Goal: Task Accomplishment & Management: Use online tool/utility

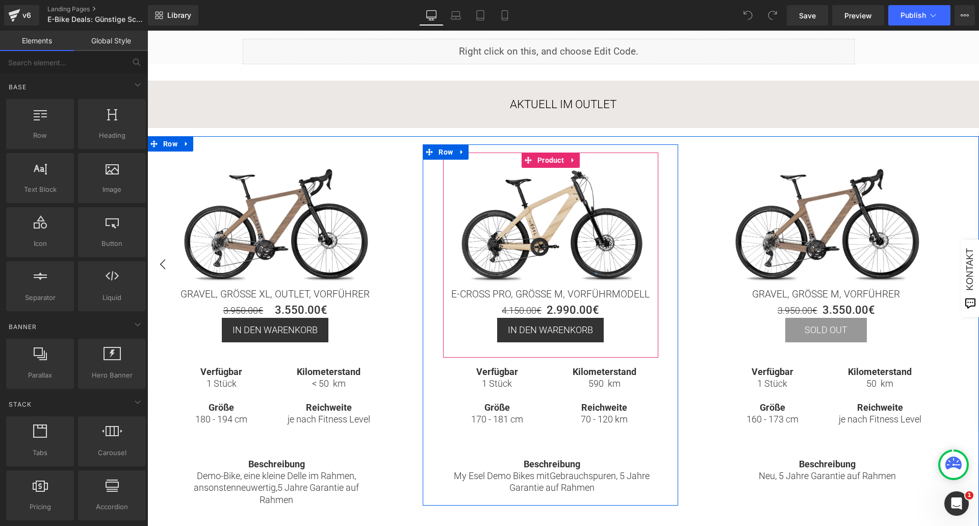
scroll to position [153, 0]
drag, startPoint x: 546, startPoint y: 297, endPoint x: 532, endPoint y: 285, distance: 18.4
click at [546, 297] on span "(P) Title" at bounding box center [550, 293] width 27 height 12
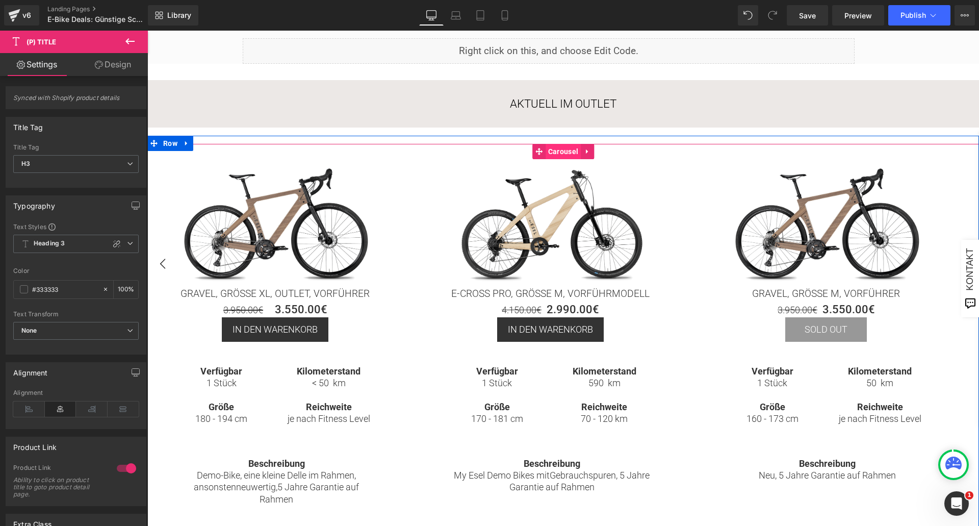
click at [555, 148] on span "Carousel" at bounding box center [563, 151] width 35 height 15
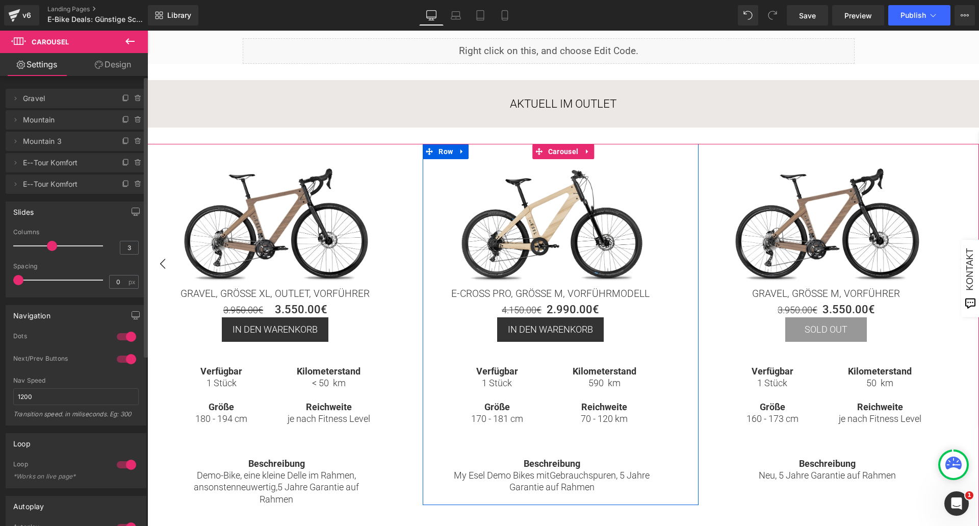
click at [53, 120] on span "Mountain" at bounding box center [66, 119] width 86 height 19
click at [137, 117] on icon at bounding box center [138, 117] width 2 height 1
click at [117, 119] on button "Delete" at bounding box center [127, 120] width 32 height 13
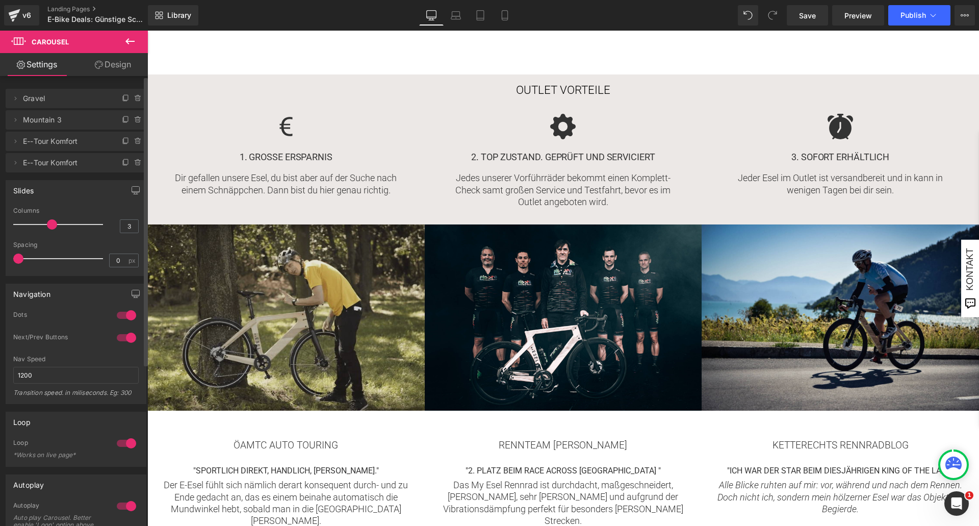
scroll to position [0, 0]
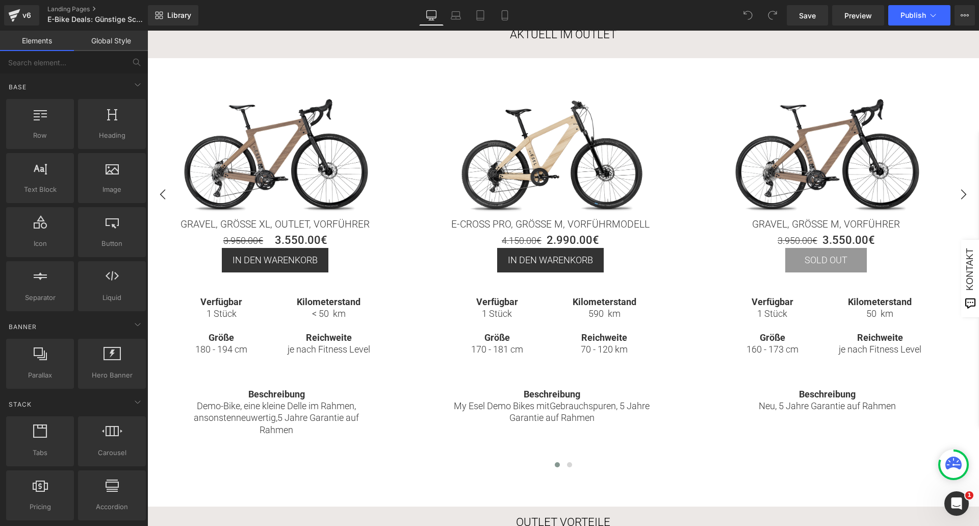
scroll to position [204, 0]
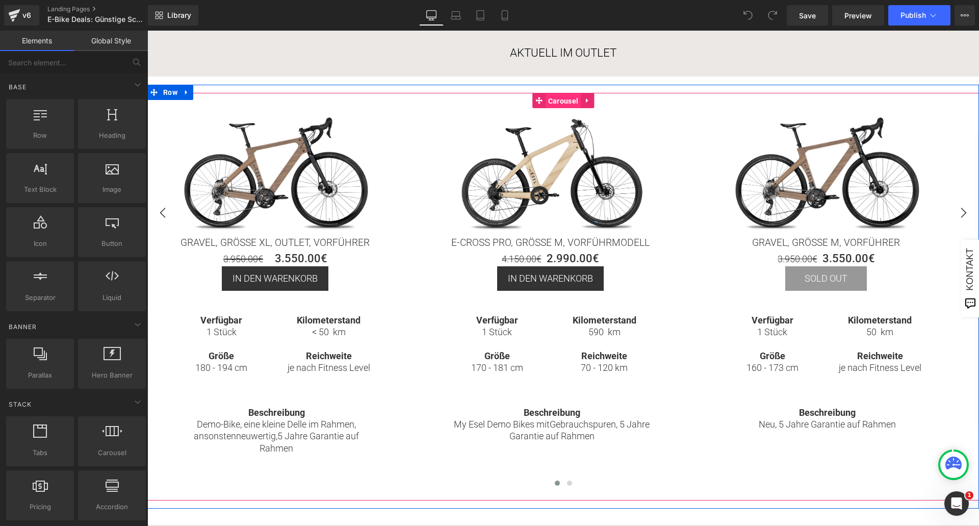
click at [549, 101] on span "Carousel" at bounding box center [563, 100] width 35 height 15
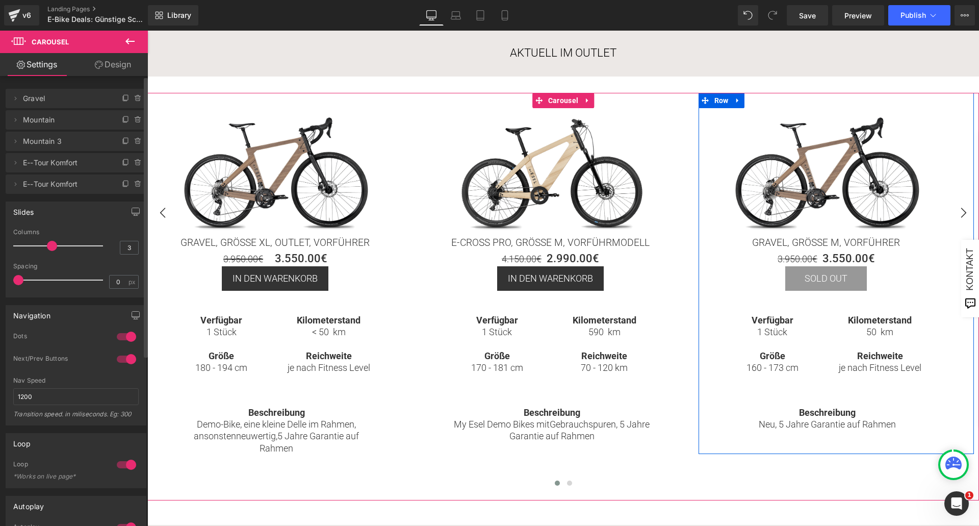
click at [49, 140] on span "Mountain 3" at bounding box center [66, 141] width 86 height 19
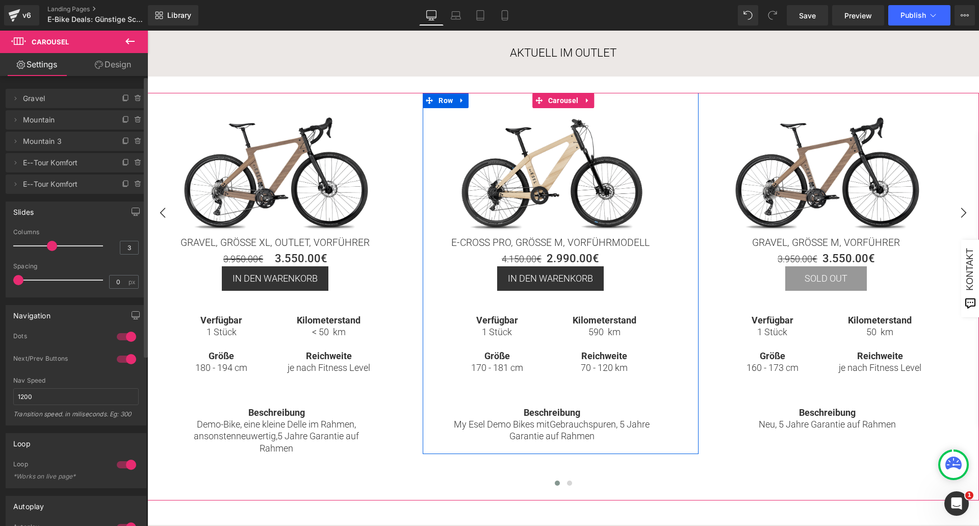
click at [61, 118] on span "Mountain" at bounding box center [66, 119] width 86 height 19
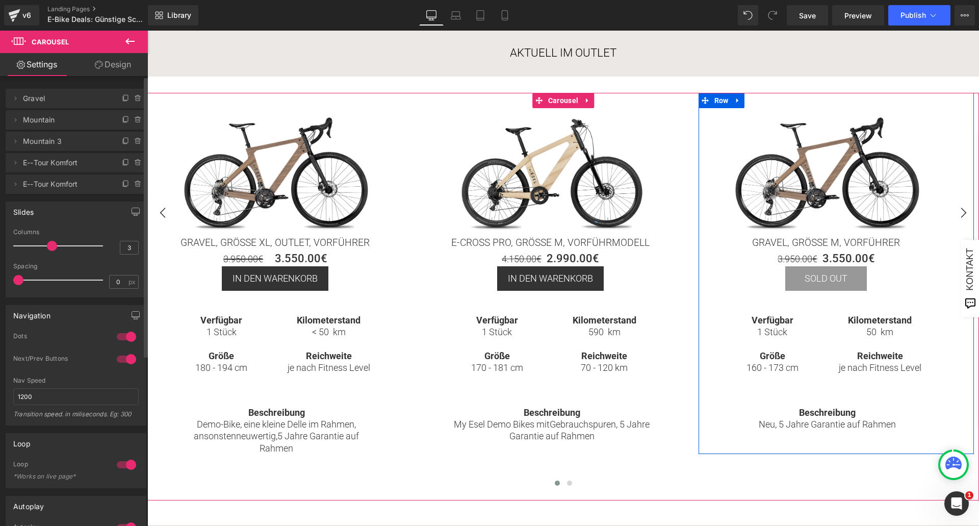
click at [57, 141] on span "Mountain 3" at bounding box center [66, 141] width 86 height 19
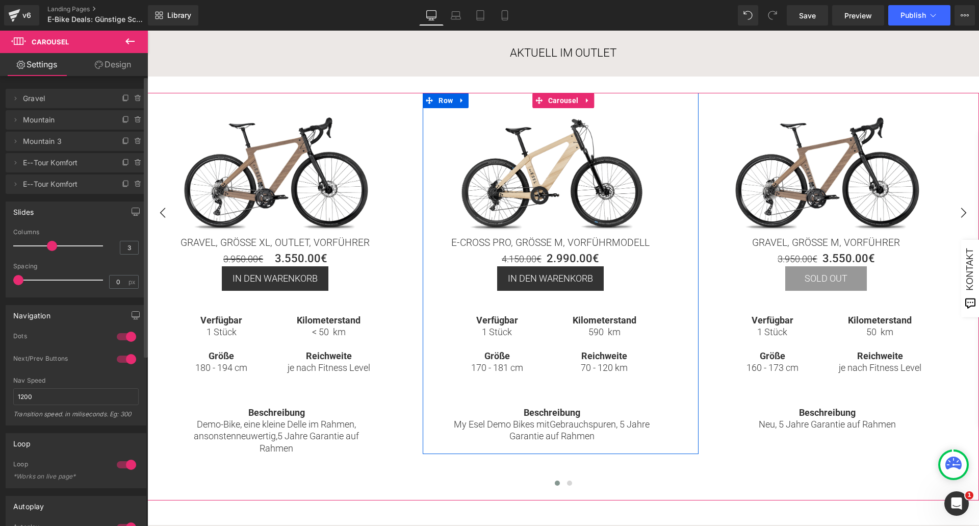
click at [80, 122] on span "Mountain" at bounding box center [66, 119] width 86 height 19
click at [16, 119] on icon at bounding box center [15, 120] width 8 height 8
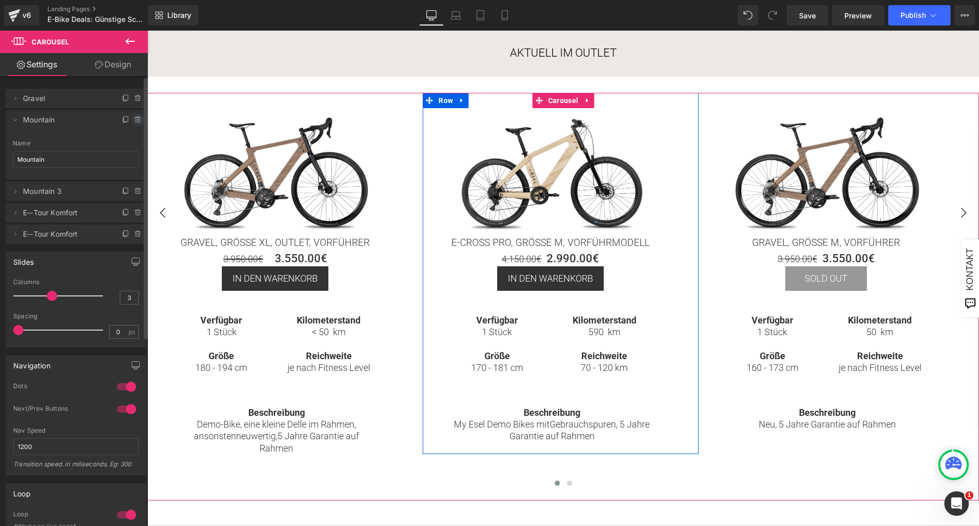
click at [137, 117] on icon at bounding box center [138, 117] width 2 height 1
click at [120, 117] on button "Delete" at bounding box center [127, 120] width 32 height 13
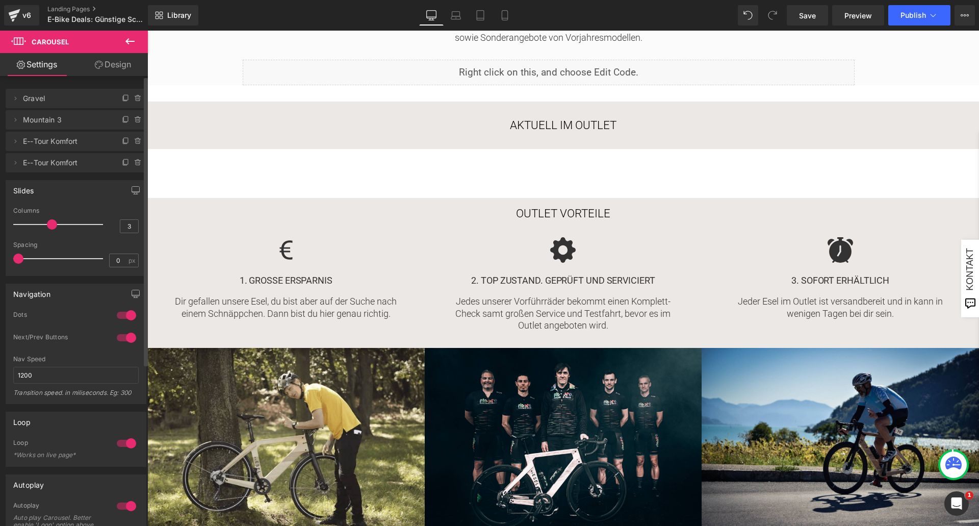
scroll to position [0, 0]
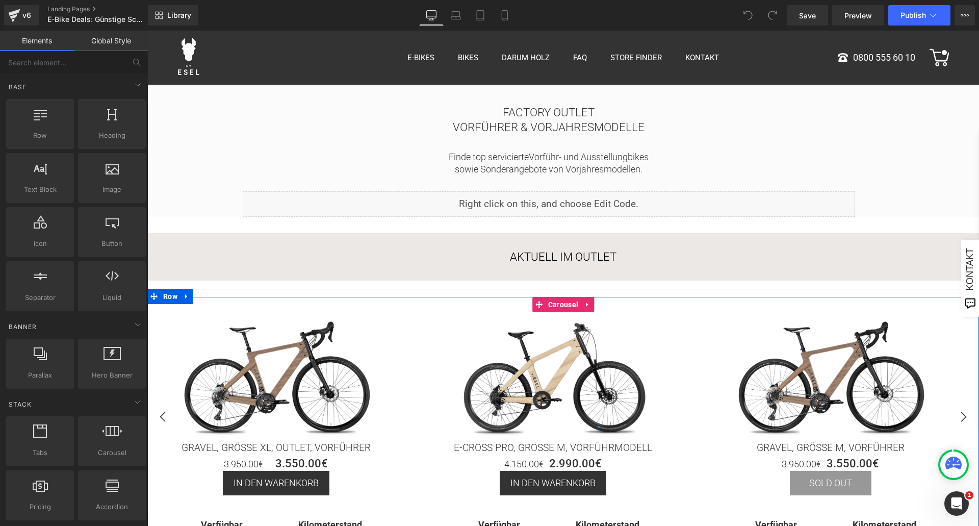
click at [961, 416] on button "›" at bounding box center [963, 416] width 31 height 31
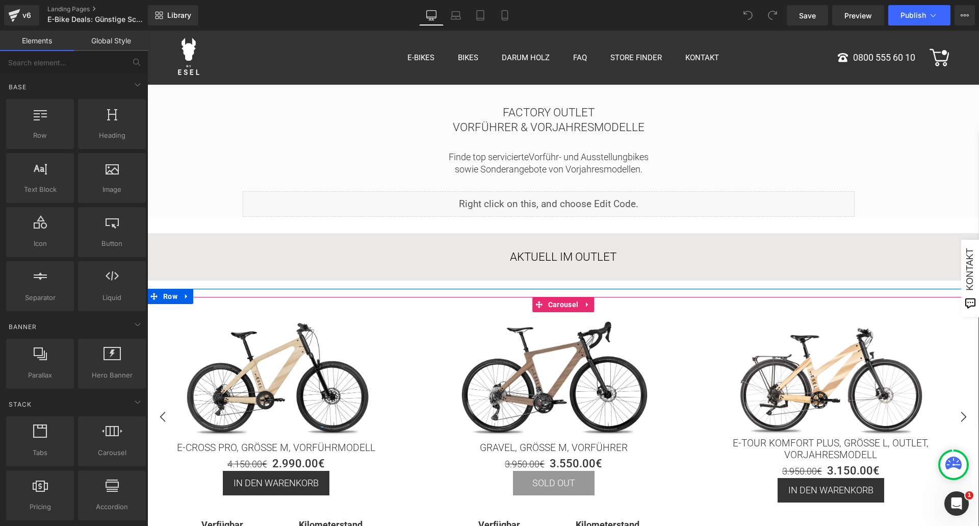
click at [961, 416] on button "›" at bounding box center [963, 416] width 31 height 31
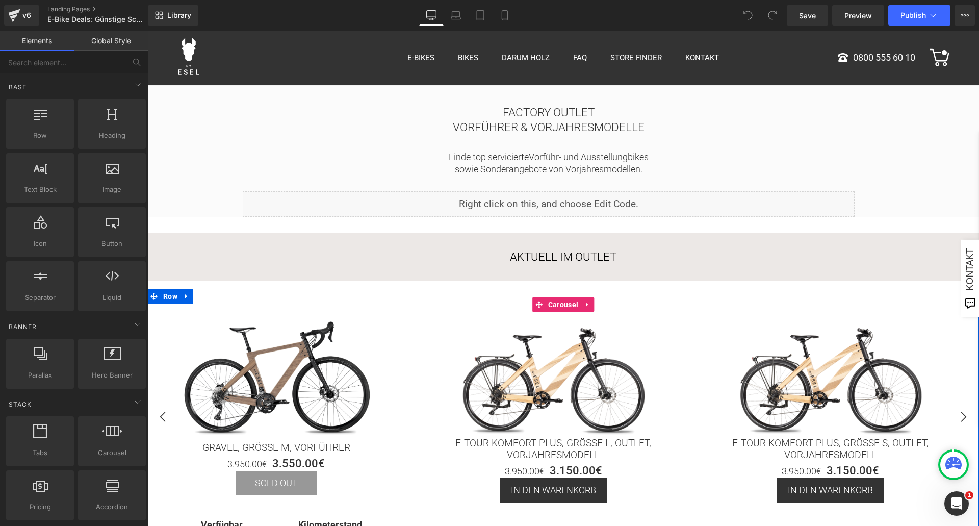
click at [961, 416] on button "›" at bounding box center [963, 416] width 31 height 31
click at [961, 415] on button "›" at bounding box center [963, 416] width 31 height 31
click at [160, 415] on button "‹" at bounding box center [162, 416] width 31 height 31
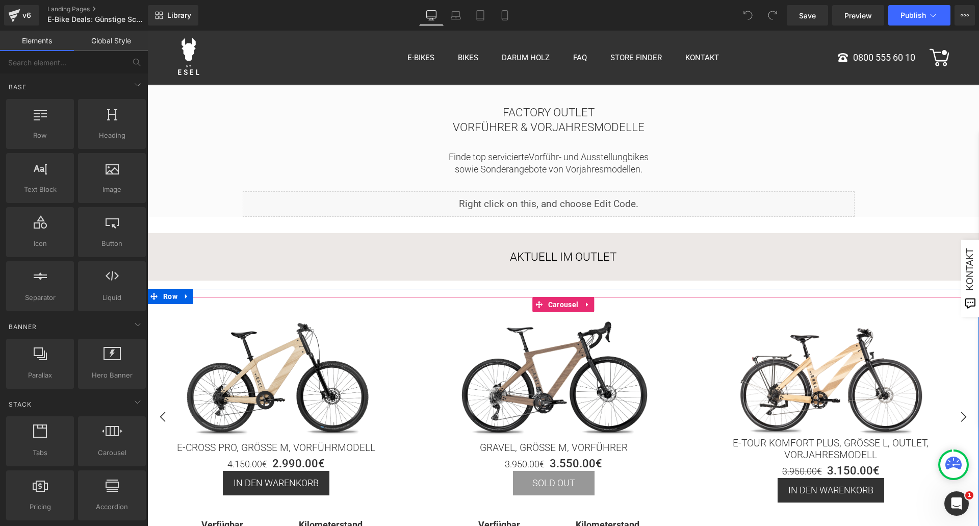
click at [162, 415] on button "‹" at bounding box center [162, 416] width 31 height 31
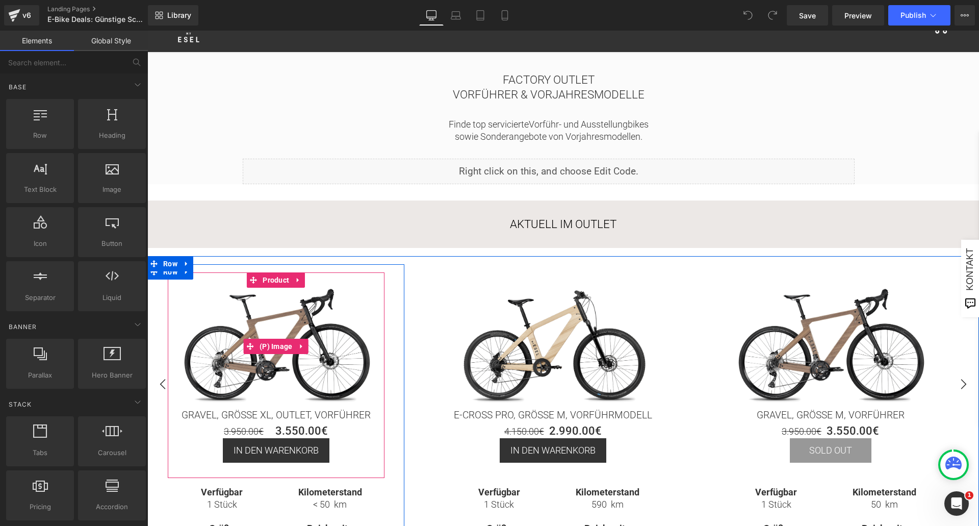
scroll to position [51, 0]
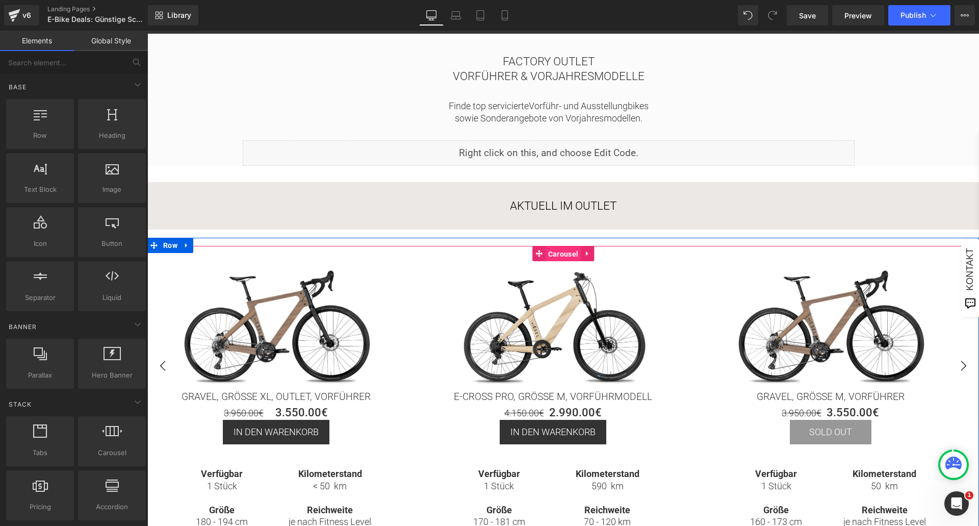
click at [557, 252] on span "Carousel" at bounding box center [563, 253] width 35 height 15
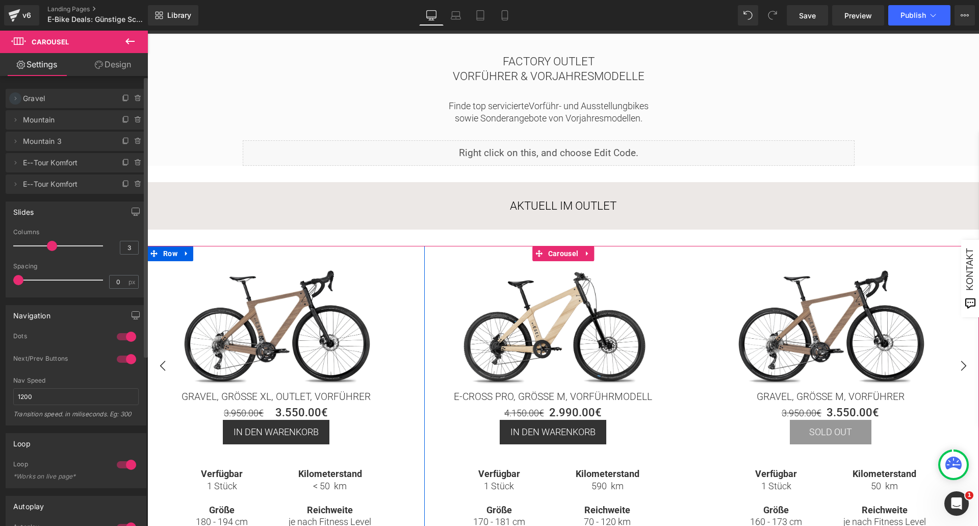
click at [17, 100] on icon at bounding box center [15, 98] width 8 height 8
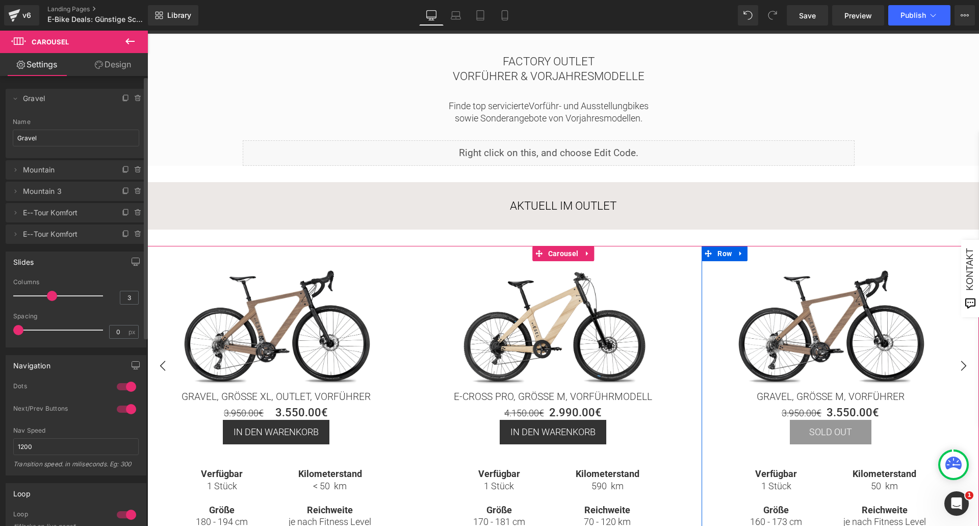
click at [65, 186] on span "Mountain 3" at bounding box center [66, 191] width 86 height 19
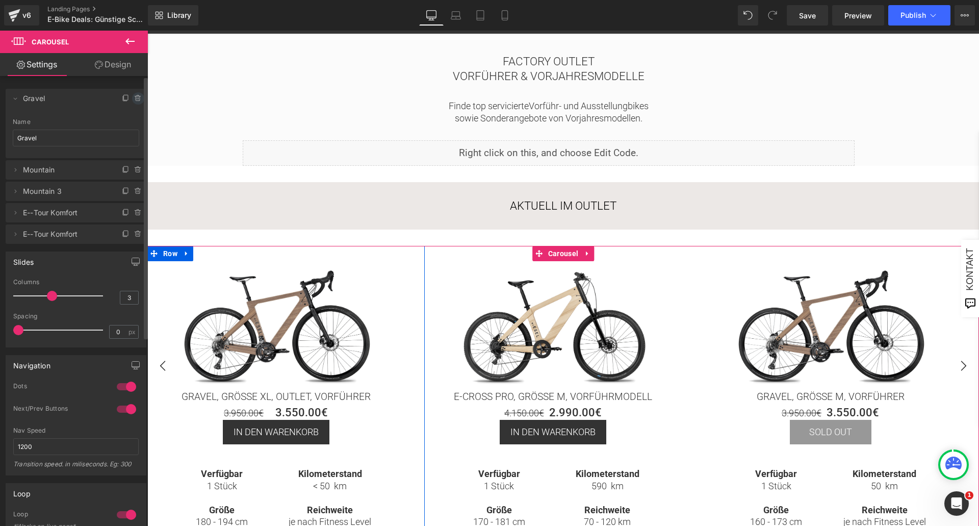
click at [137, 98] on icon at bounding box center [137, 98] width 0 height 2
click at [124, 98] on button "Delete" at bounding box center [127, 98] width 32 height 13
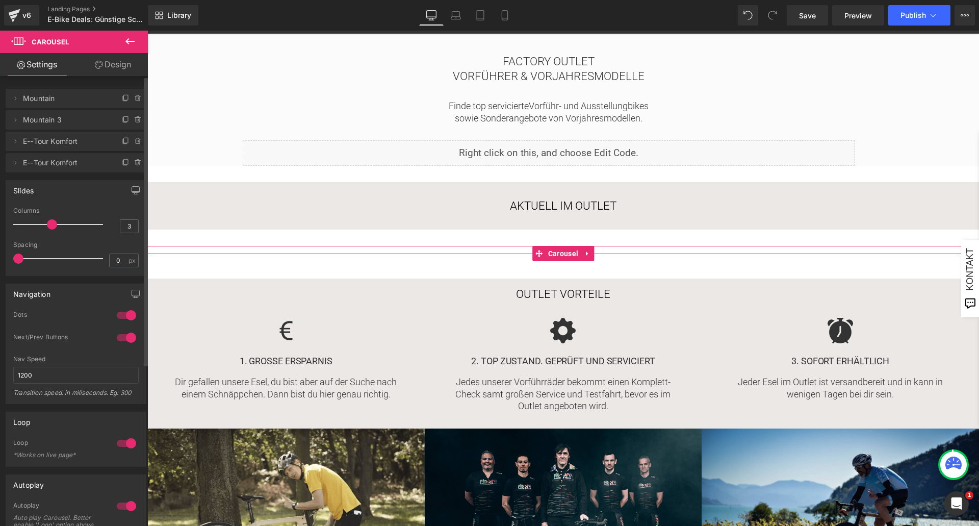
click at [68, 121] on span "Mountain 3" at bounding box center [66, 119] width 86 height 19
click at [15, 118] on icon at bounding box center [15, 120] width 8 height 8
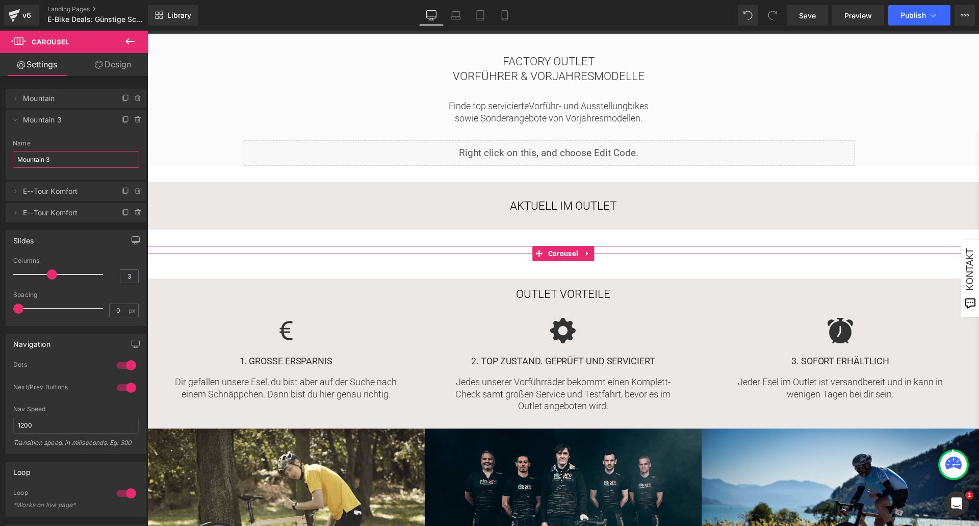
drag, startPoint x: 56, startPoint y: 158, endPoint x: -9, endPoint y: 158, distance: 64.8
click at [0, 158] on html "Carousel You are previewing how the will restyle your page. You can not edit El…" at bounding box center [489, 263] width 979 height 526
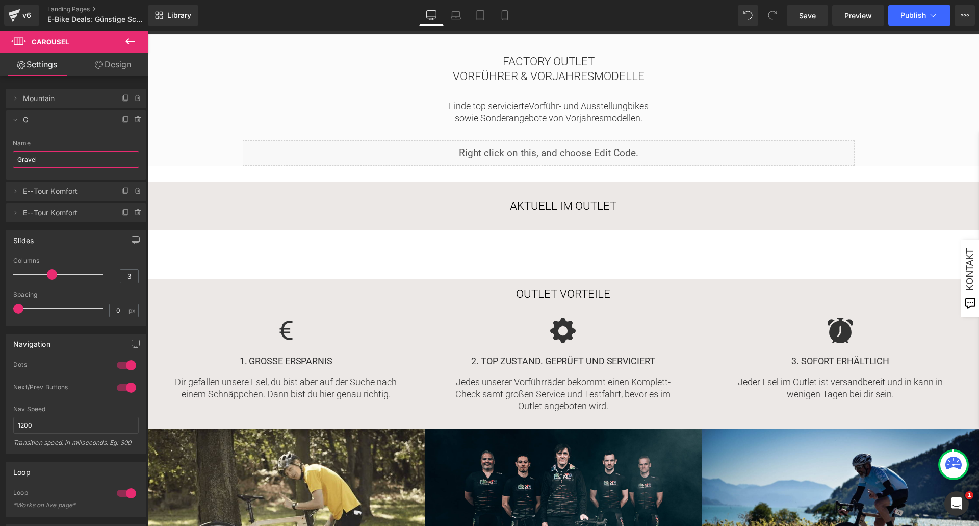
type input "Gravel M"
click at [176, 58] on h2 "FAcToRy OUTLET" at bounding box center [548, 61] width 802 height 15
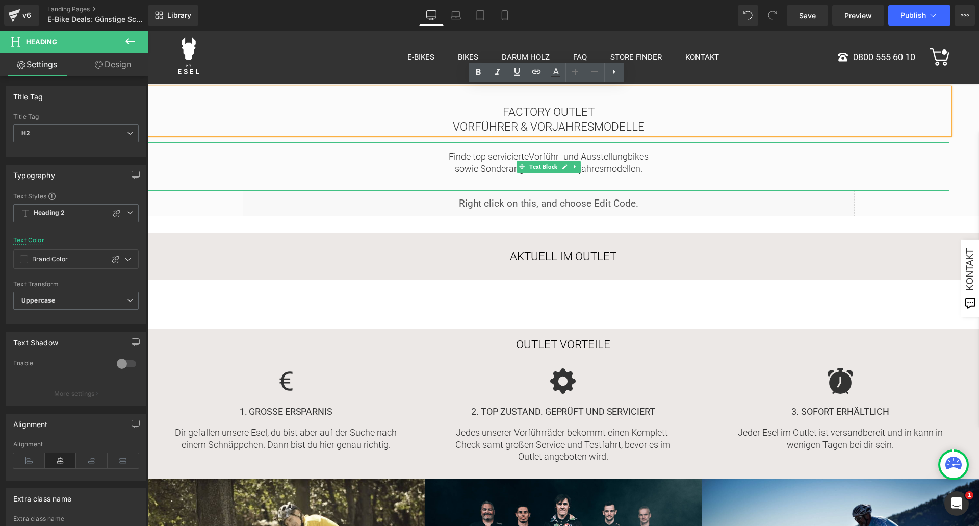
scroll to position [0, 0]
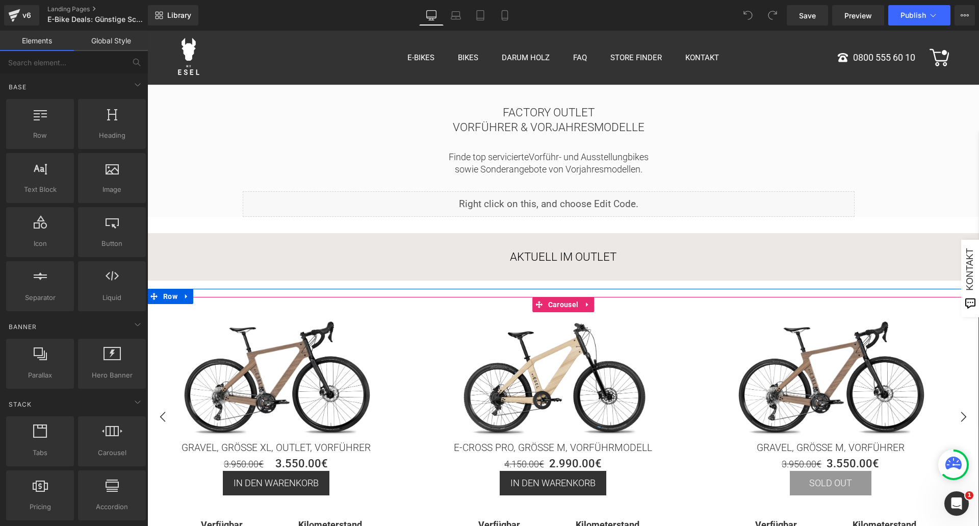
click at [956, 412] on button "›" at bounding box center [963, 416] width 31 height 31
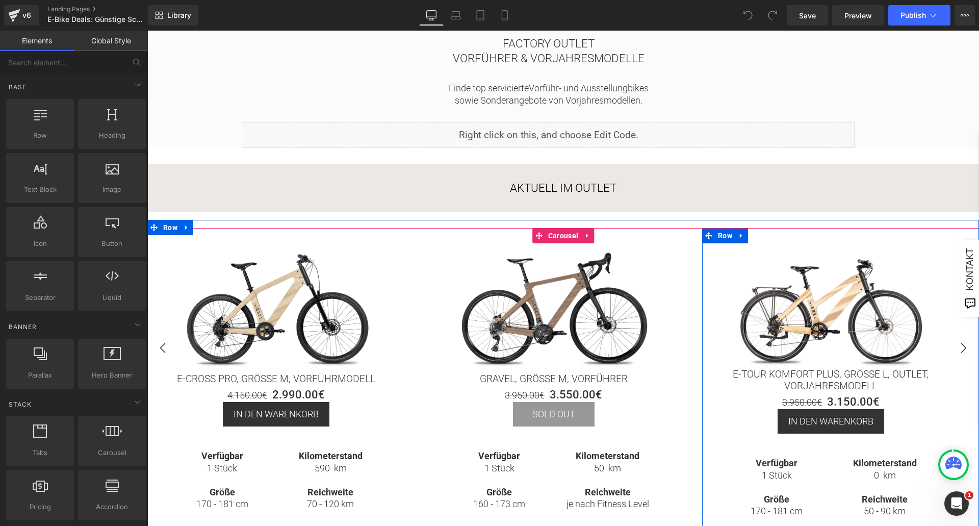
scroll to position [51, 0]
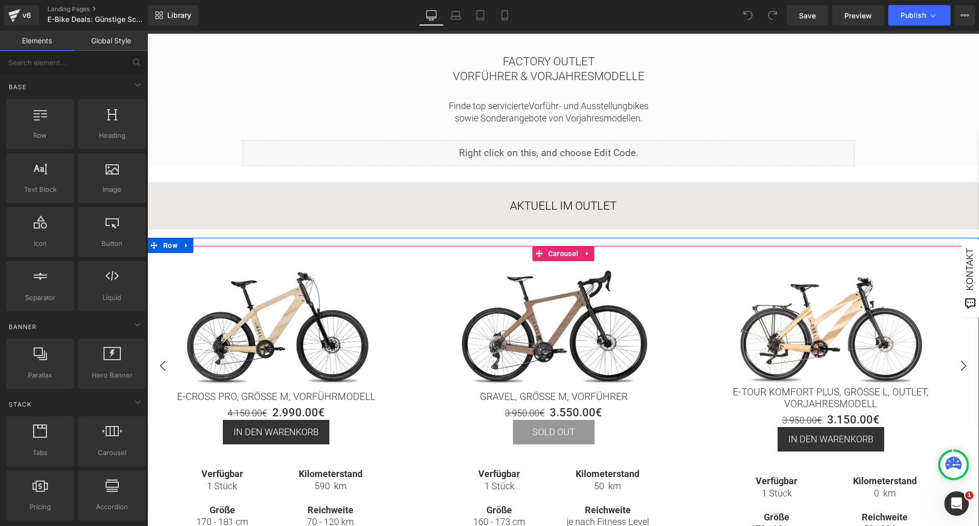
click at [961, 363] on button "›" at bounding box center [963, 365] width 31 height 31
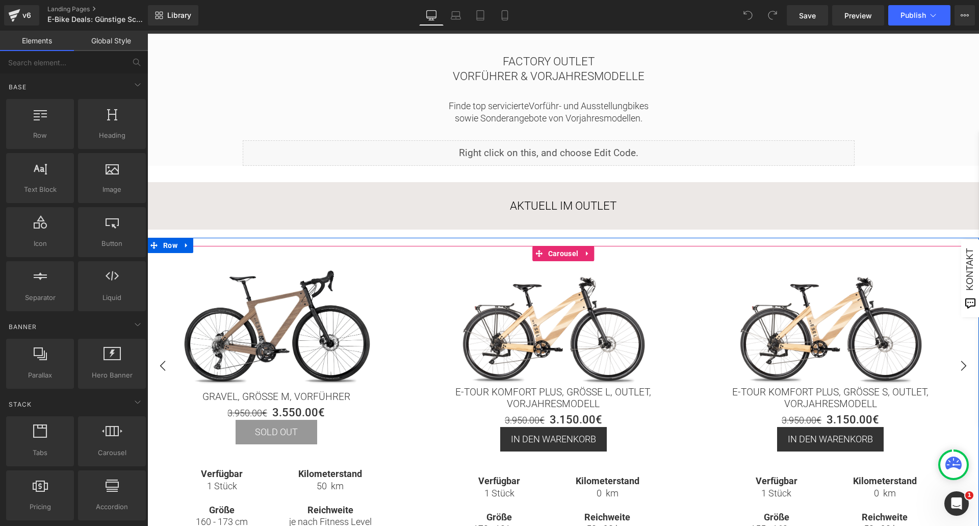
click at [961, 363] on button "›" at bounding box center [963, 365] width 31 height 31
click at [159, 369] on button "‹" at bounding box center [162, 365] width 31 height 31
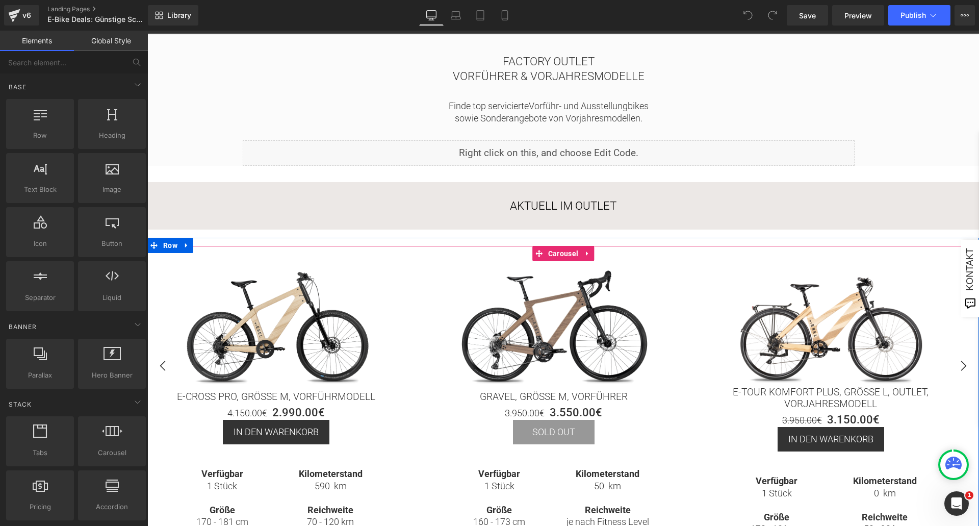
click at [160, 368] on button "‹" at bounding box center [162, 365] width 31 height 31
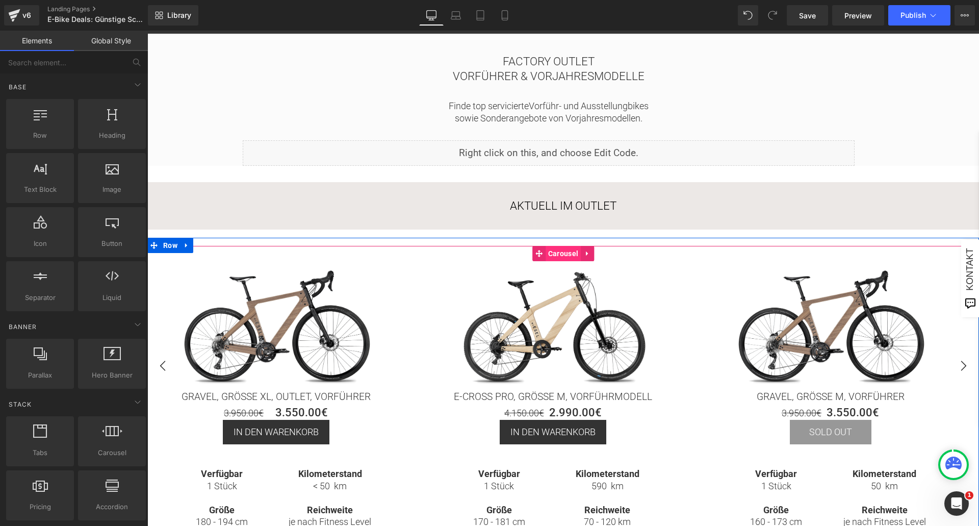
click at [562, 251] on span "Carousel" at bounding box center [563, 253] width 35 height 15
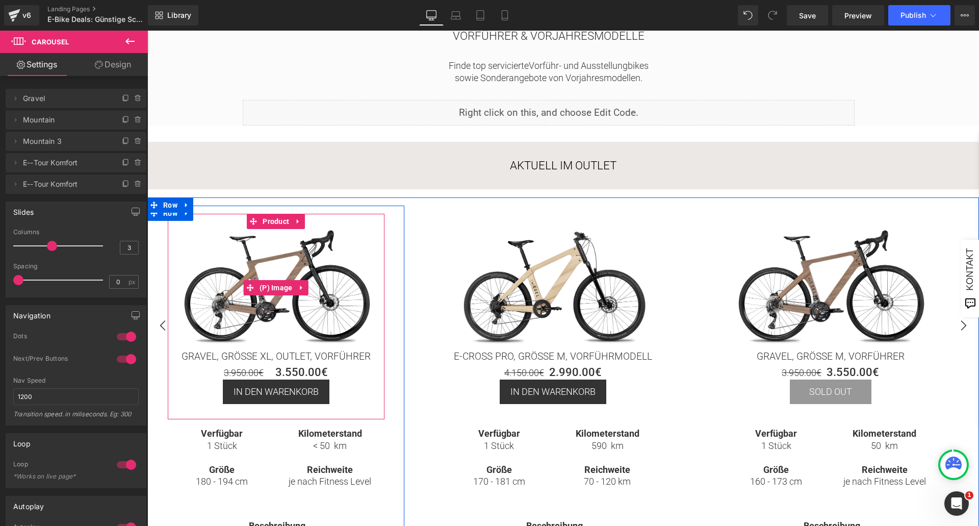
scroll to position [153, 0]
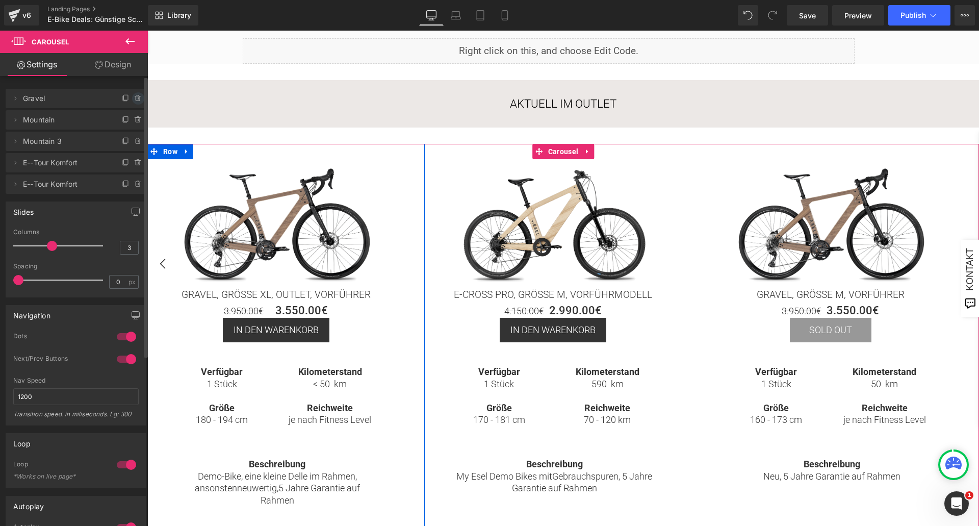
click at [134, 101] on icon at bounding box center [138, 98] width 8 height 8
click at [126, 100] on button "Delete" at bounding box center [127, 98] width 32 height 13
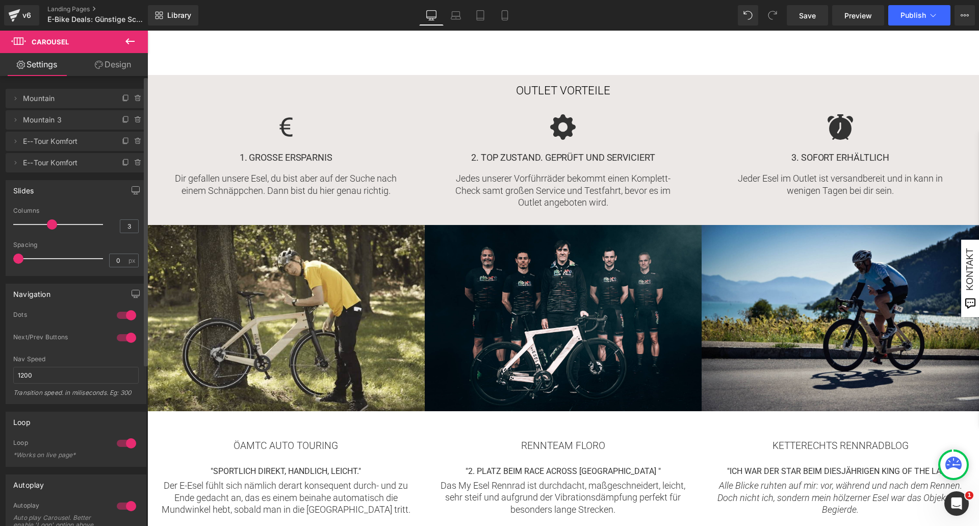
scroll to position [0, 0]
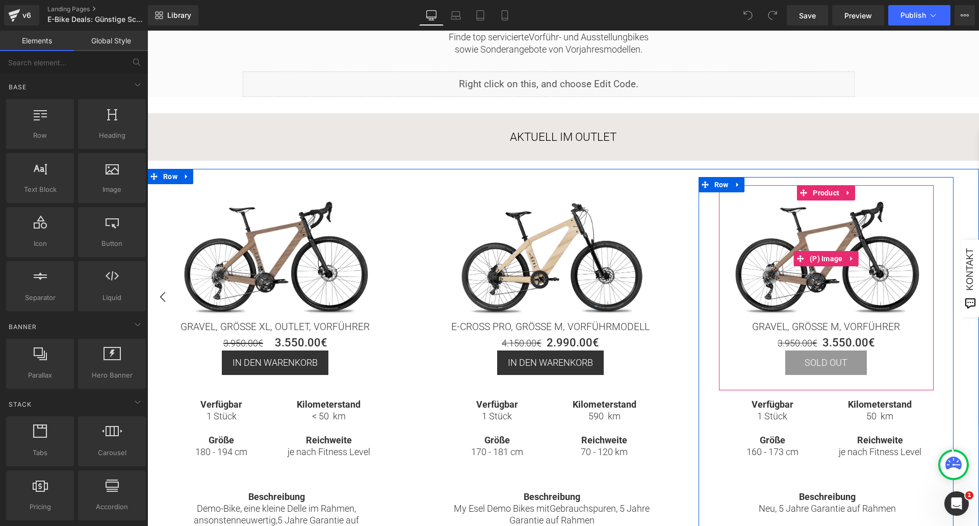
scroll to position [102, 0]
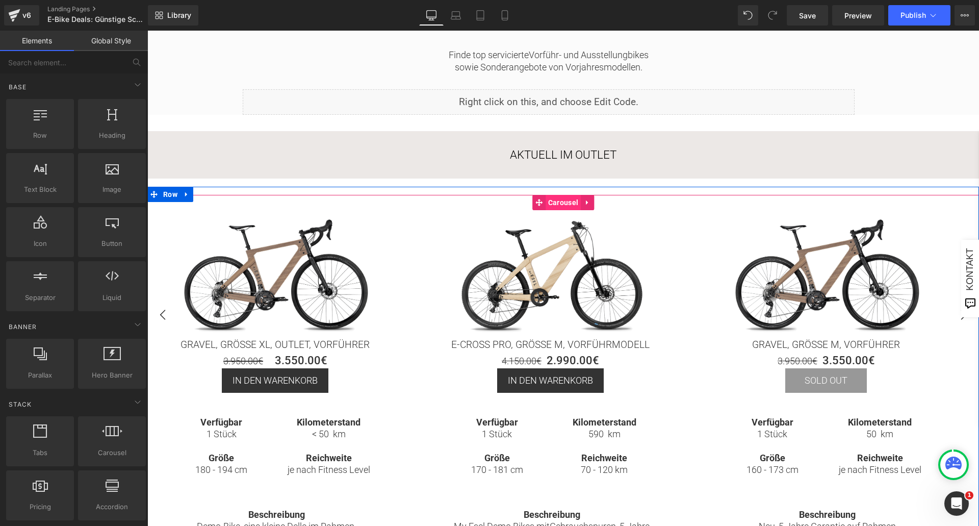
click at [563, 203] on span "Carousel" at bounding box center [563, 202] width 35 height 15
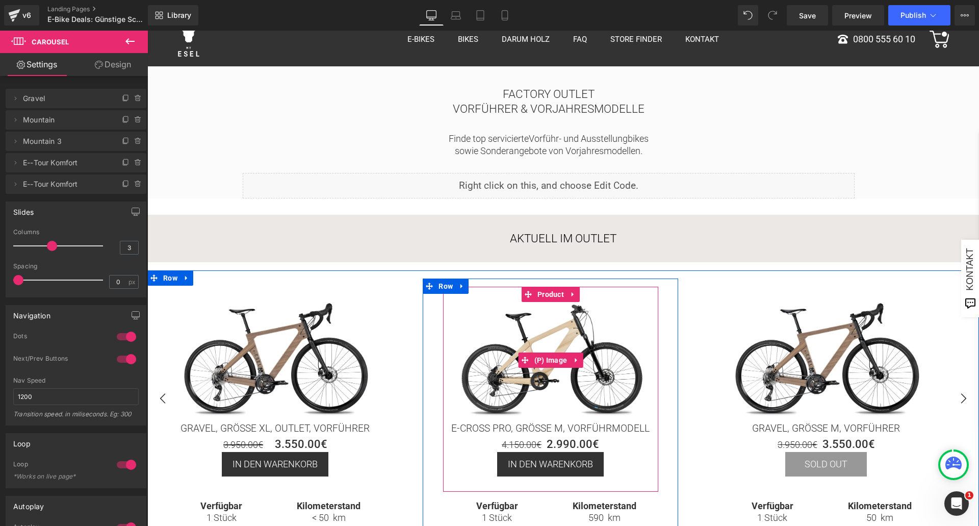
scroll to position [51, 0]
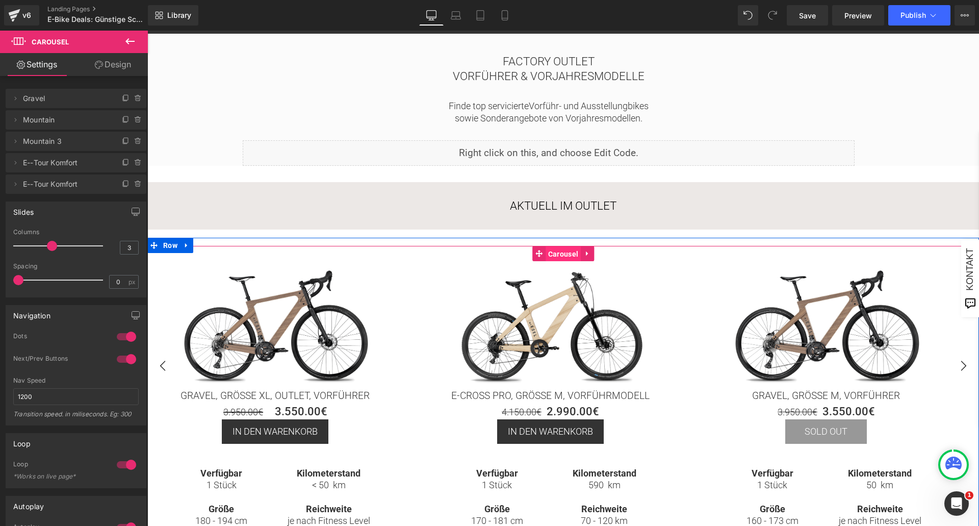
click at [556, 253] on span "Carousel" at bounding box center [563, 253] width 35 height 15
